Goal: Navigation & Orientation: Find specific page/section

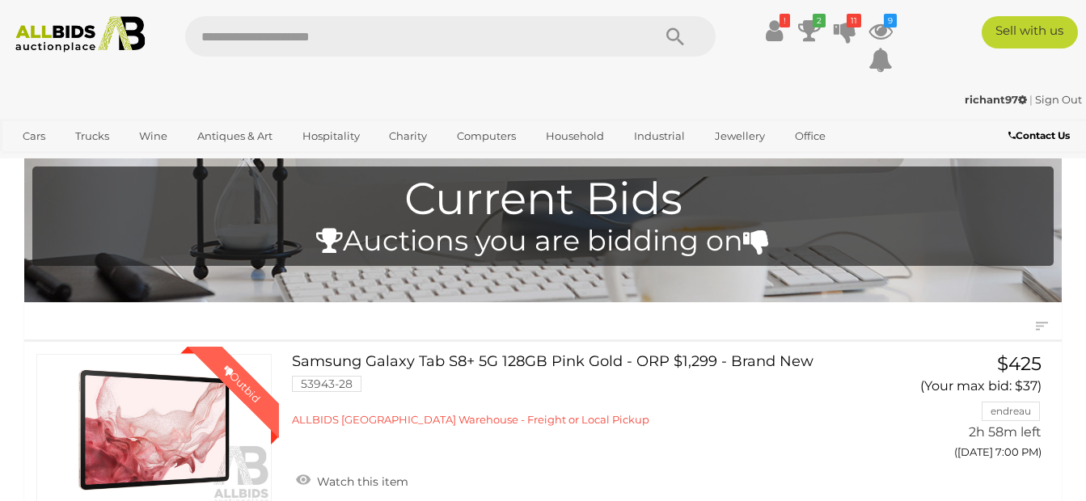
click at [64, 32] on img at bounding box center [80, 34] width 145 height 36
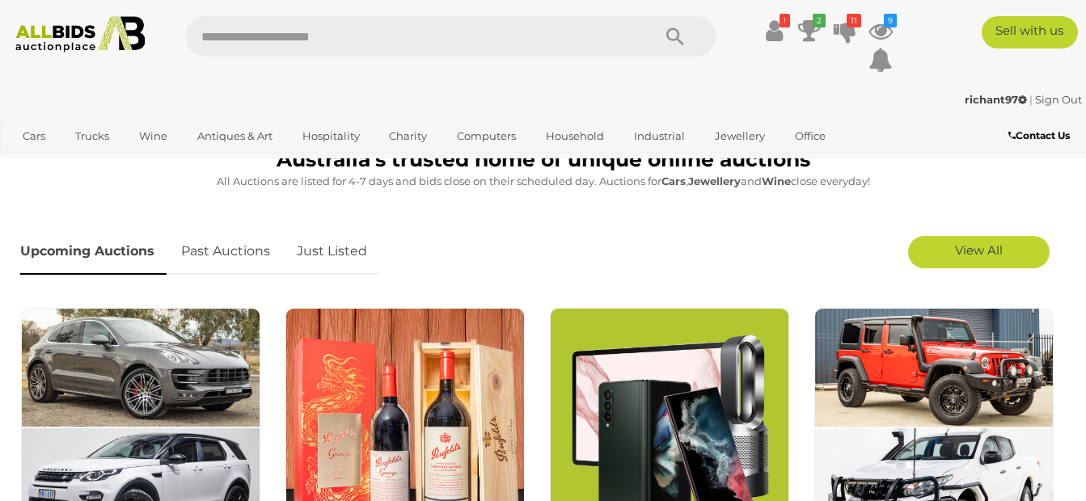
scroll to position [404, 0]
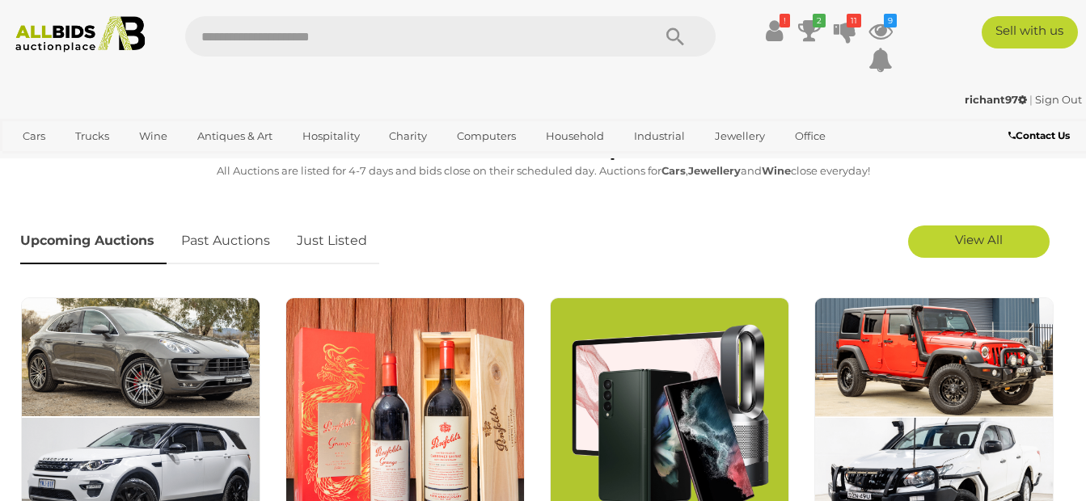
click at [327, 242] on link "Just Listed" at bounding box center [332, 241] width 95 height 48
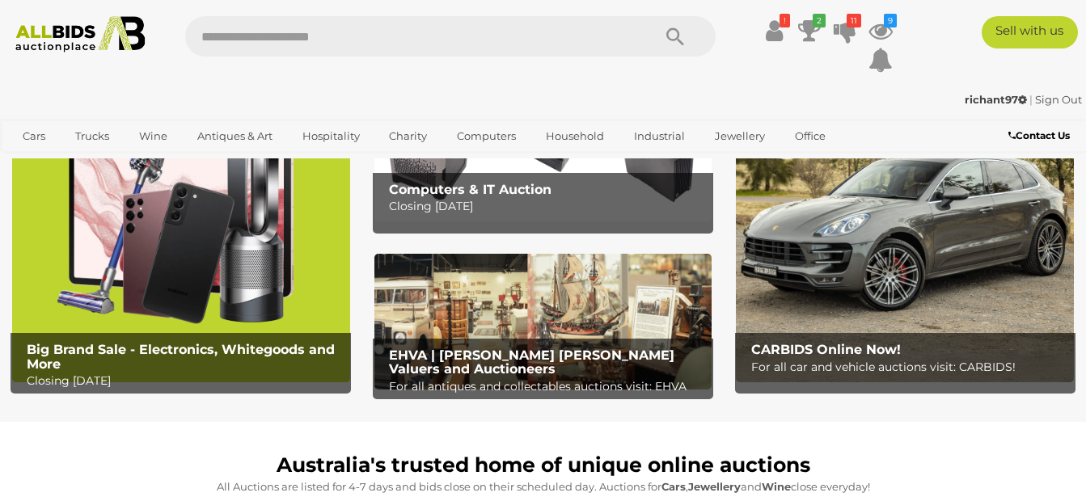
scroll to position [242, 0]
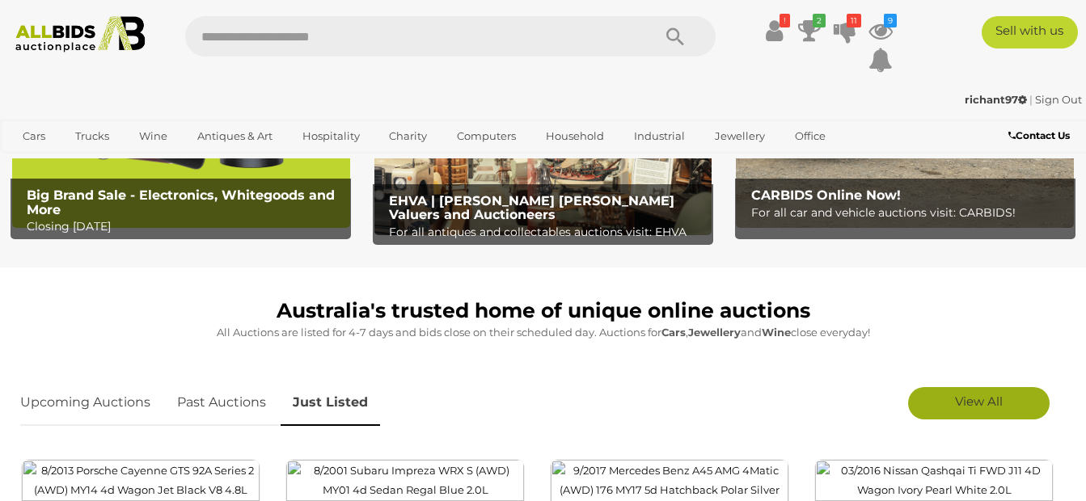
click at [965, 398] on span "View All" at bounding box center [979, 401] width 48 height 15
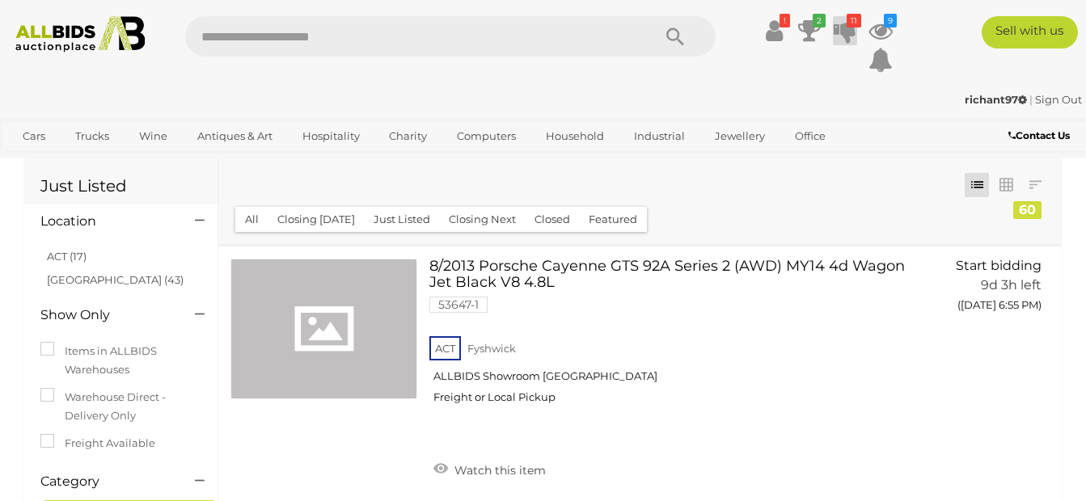
click at [837, 31] on icon at bounding box center [844, 30] width 23 height 29
